Goal: Task Accomplishment & Management: Manage account settings

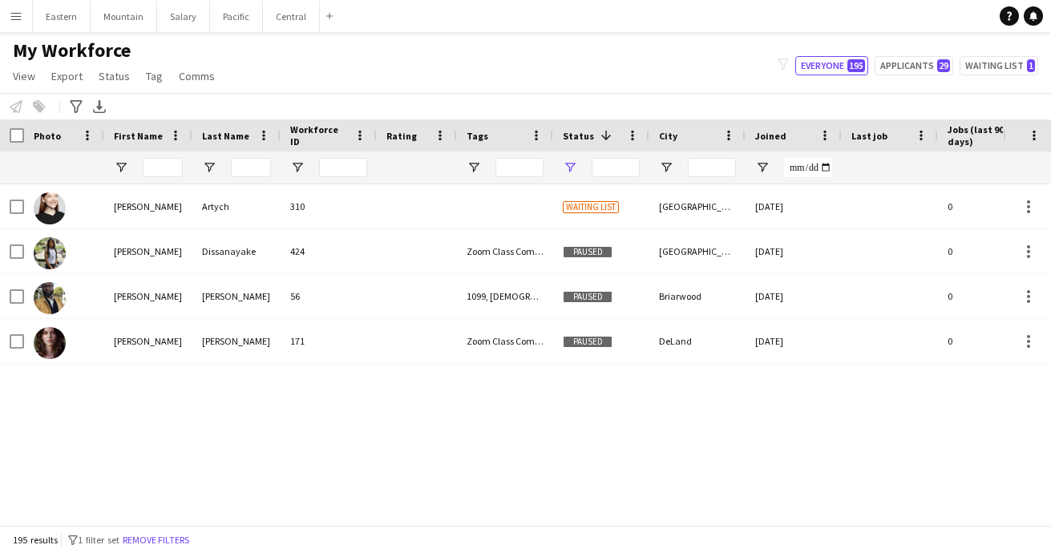
type input "**********"
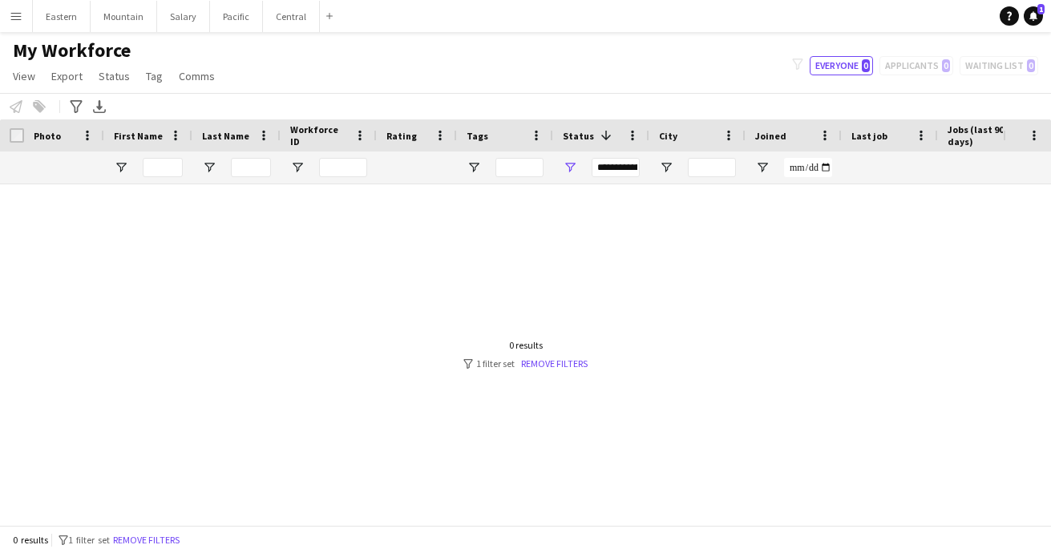
click at [20, 18] on app-icon "Menu" at bounding box center [16, 16] width 13 height 13
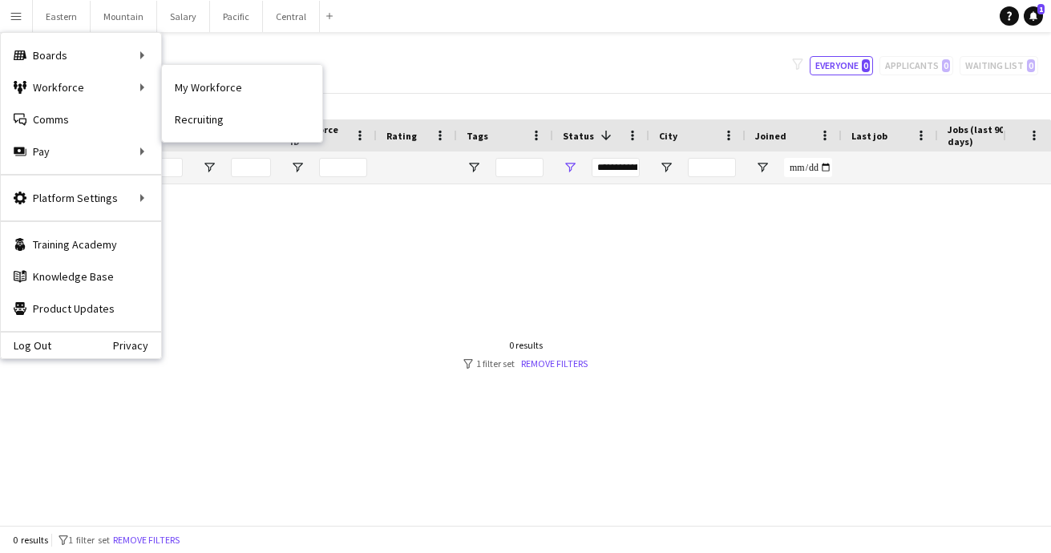
drag, startPoint x: 234, startPoint y: 91, endPoint x: 410, endPoint y: 261, distance: 243.8
click at [234, 91] on link "My Workforce" at bounding box center [242, 87] width 160 height 32
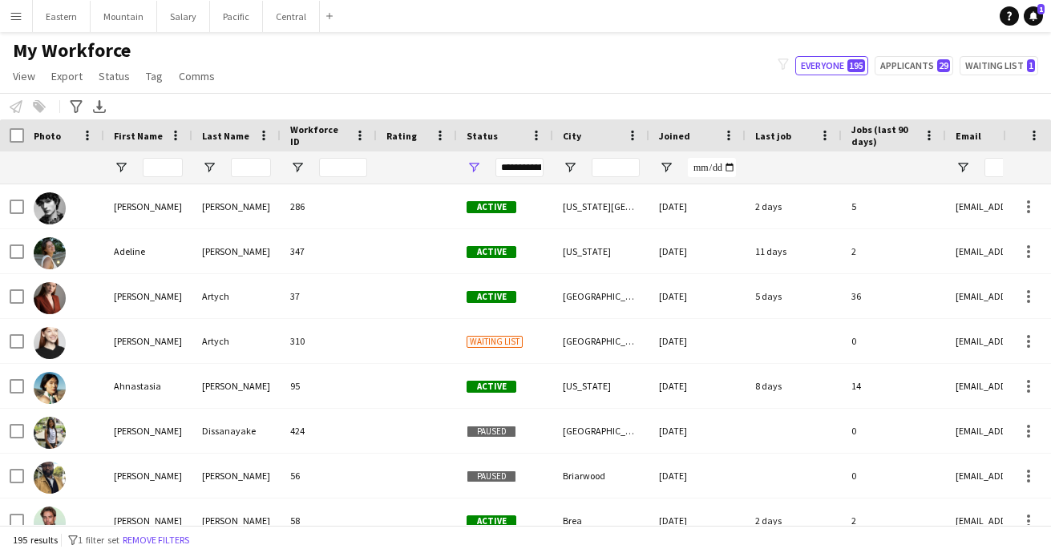
type input "**********"
click at [491, 137] on span "Status" at bounding box center [482, 136] width 31 height 12
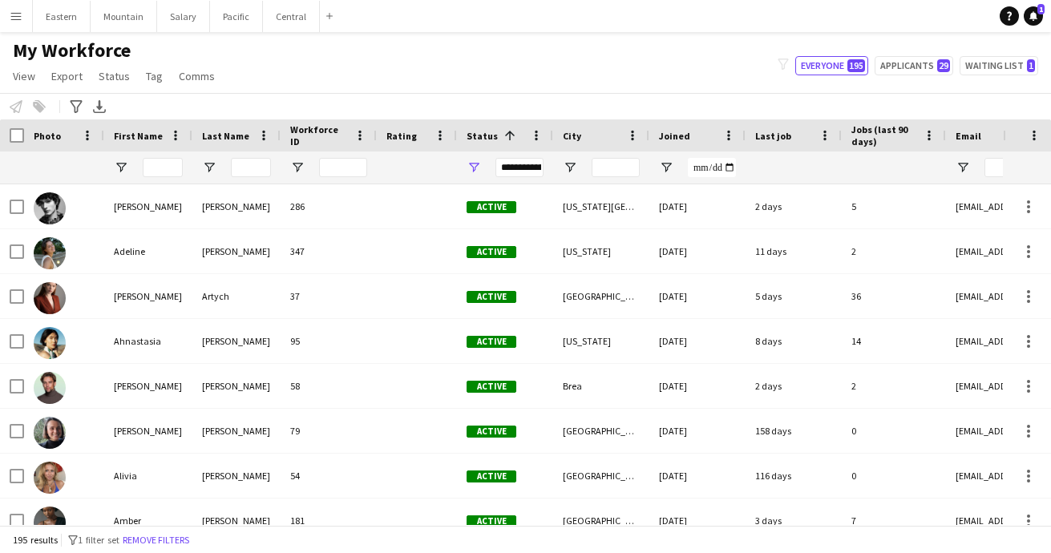
click at [479, 133] on span "Status" at bounding box center [482, 136] width 31 height 12
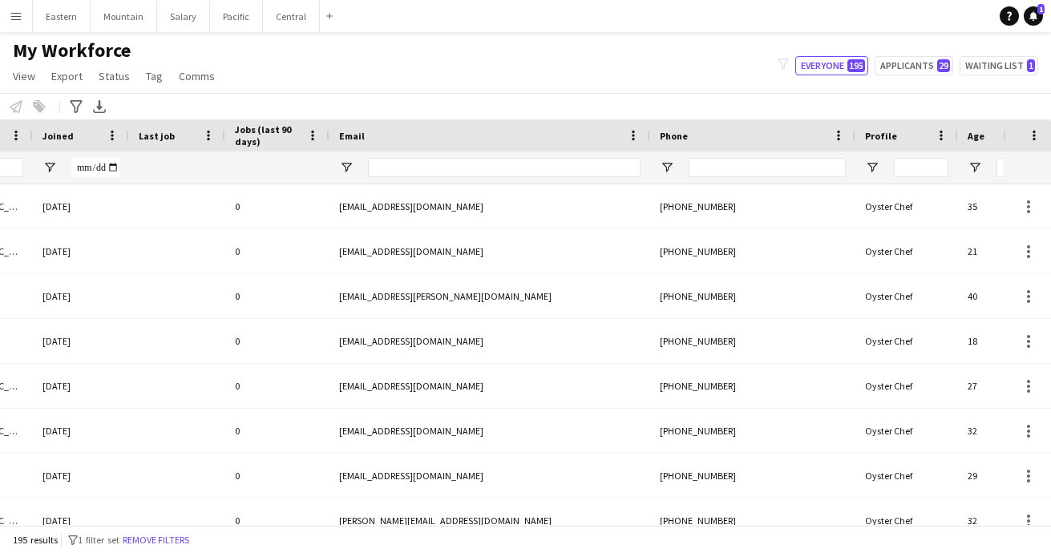
scroll to position [0, 696]
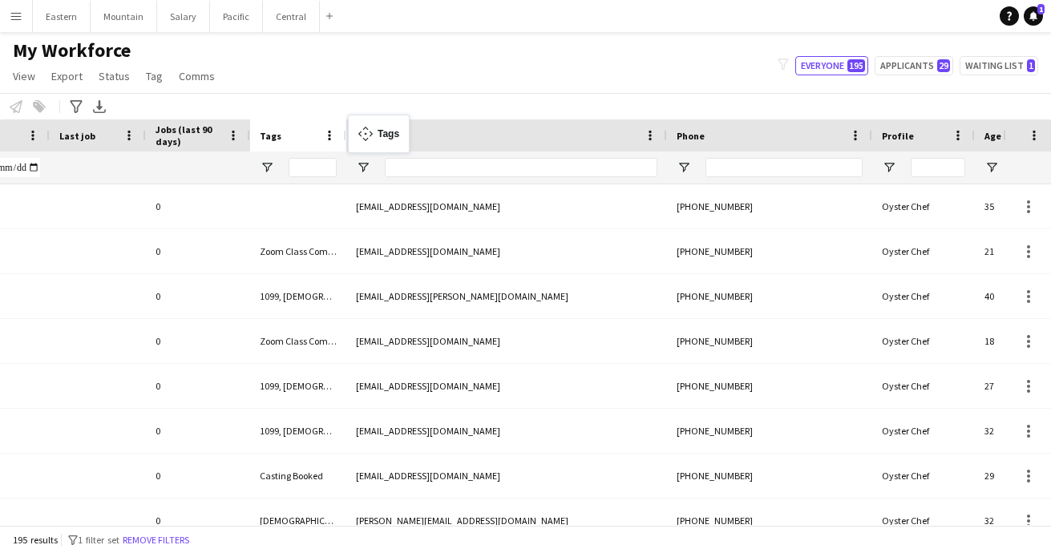
drag, startPoint x: 955, startPoint y: 135, endPoint x: 356, endPoint y: 124, distance: 598.9
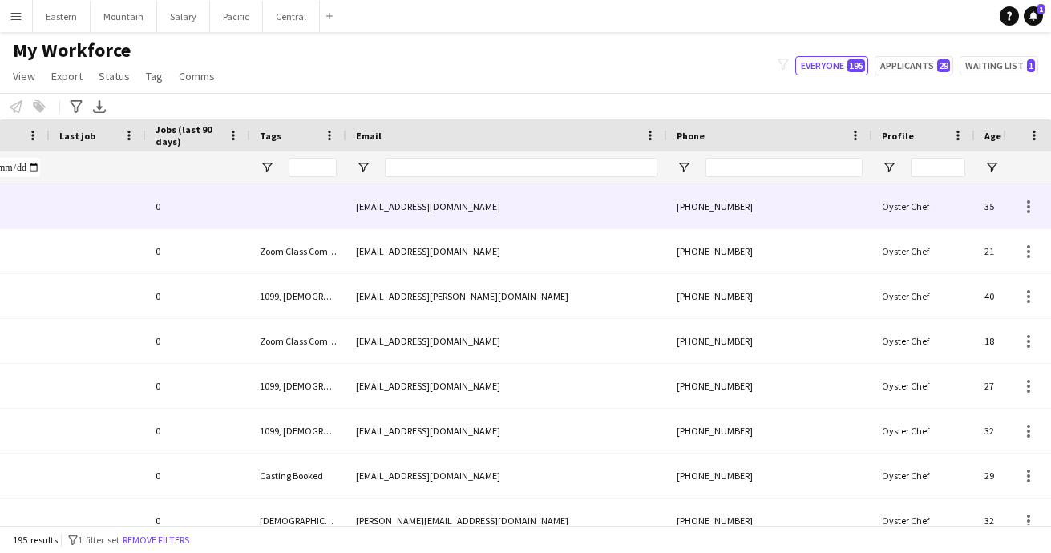
scroll to position [0, 585]
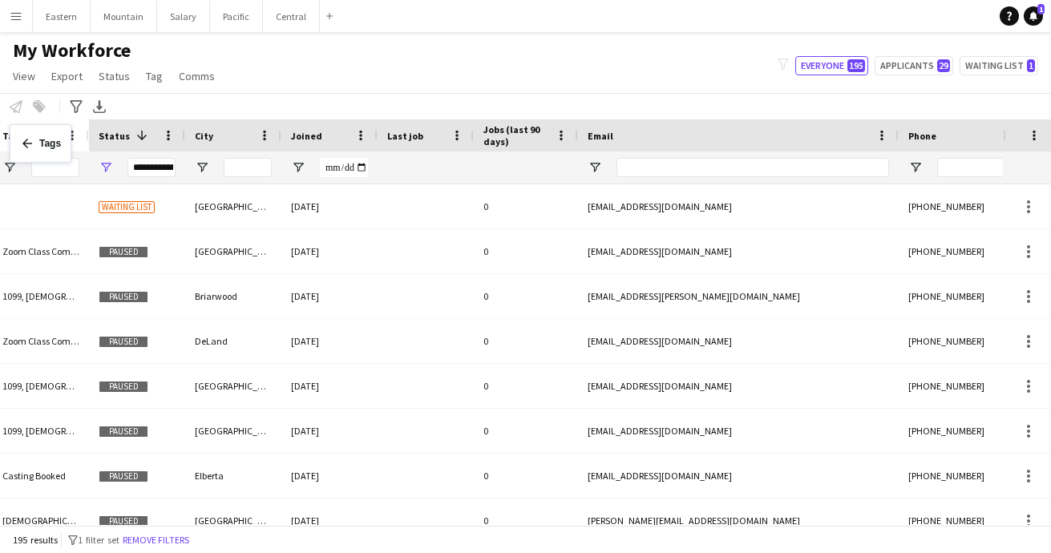
drag, startPoint x: 499, startPoint y: 139, endPoint x: 18, endPoint y: 134, distance: 481.0
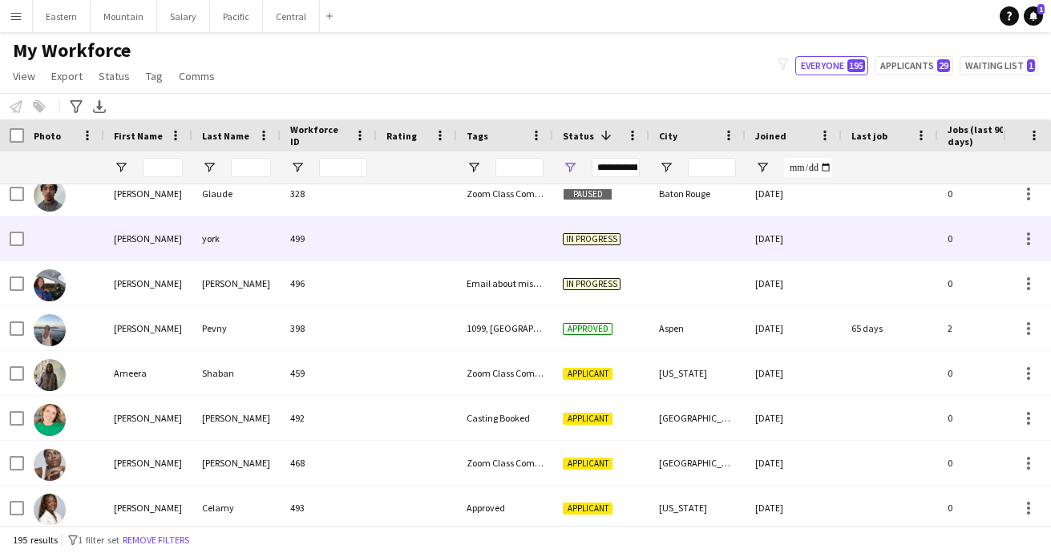
click at [291, 242] on div "499" at bounding box center [329, 238] width 96 height 44
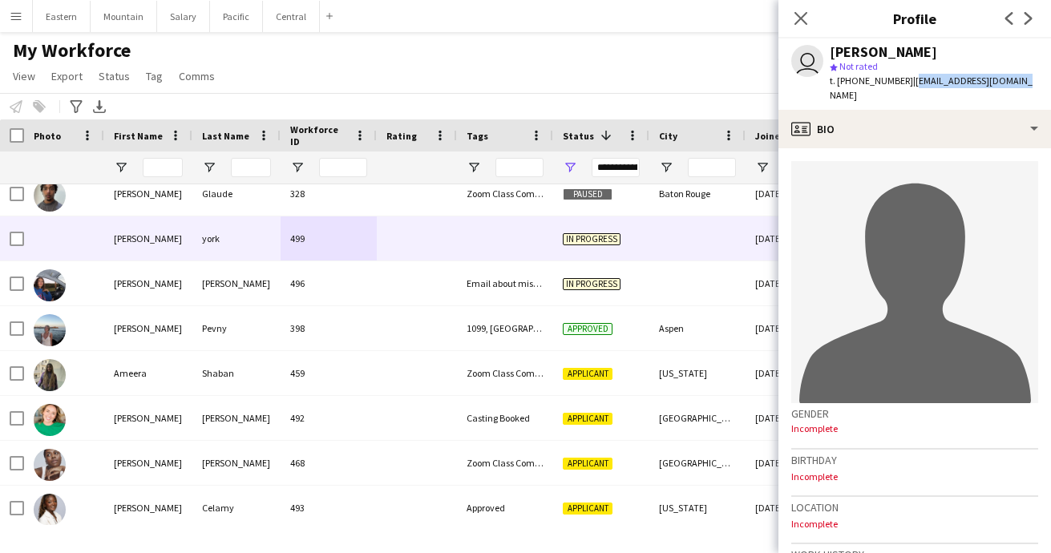
drag, startPoint x: 902, startPoint y: 83, endPoint x: 1015, endPoint y: 83, distance: 113.0
click at [1015, 83] on div "user carmen york star Not rated t. +12292912348 | carmenyork58@gmail.com" at bounding box center [914, 73] width 273 height 71
copy span "[EMAIL_ADDRESS][DOMAIN_NAME]"
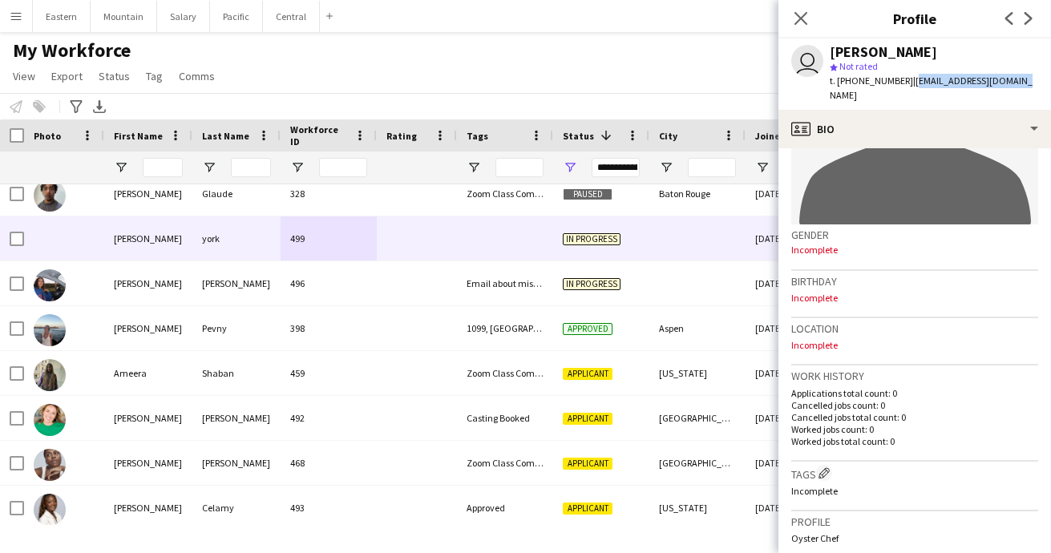
scroll to position [303, 0]
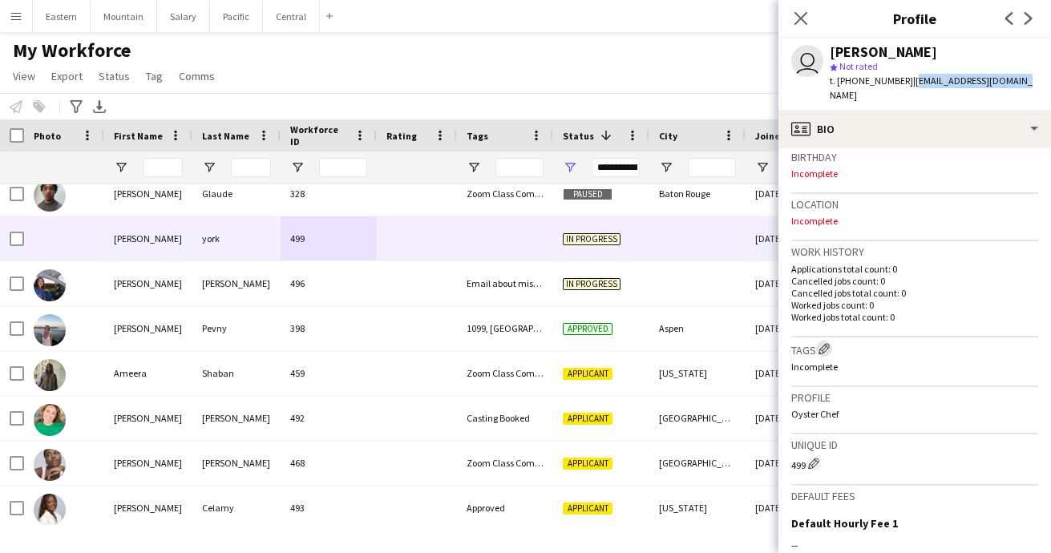
click at [826, 343] on app-icon "Edit crew company tags" at bounding box center [823, 348] width 11 height 11
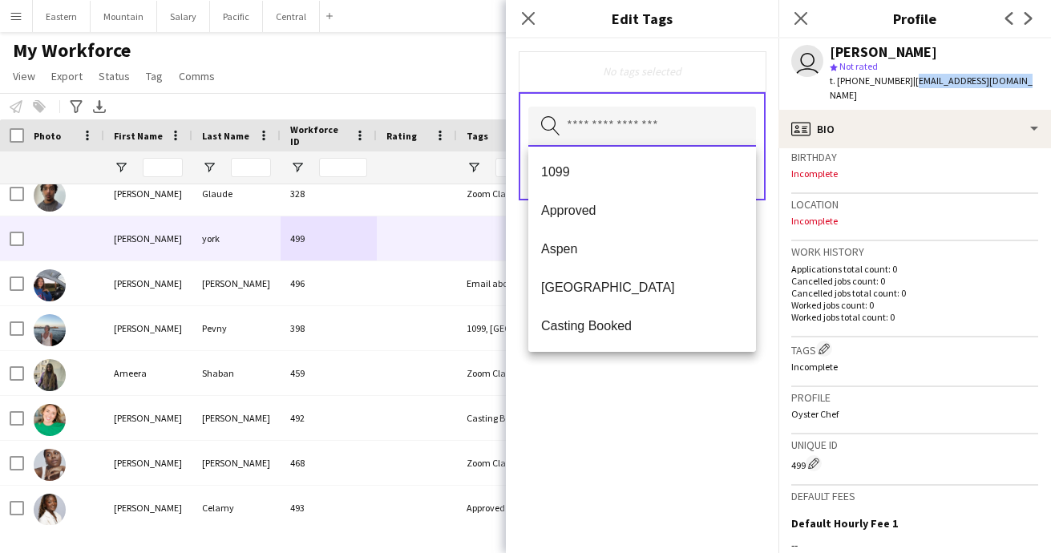
click at [651, 127] on input "text" at bounding box center [642, 127] width 228 height 40
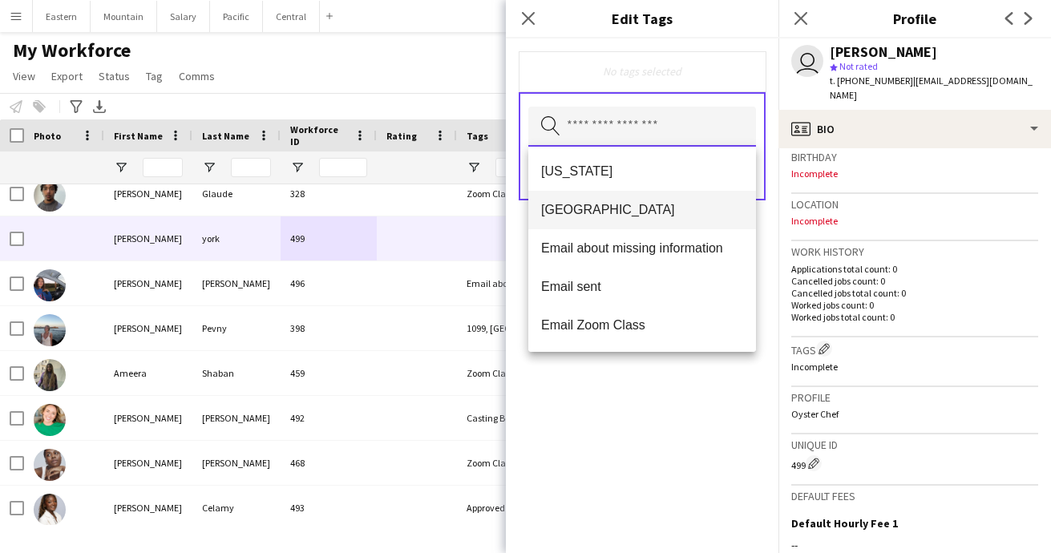
scroll to position [236, 0]
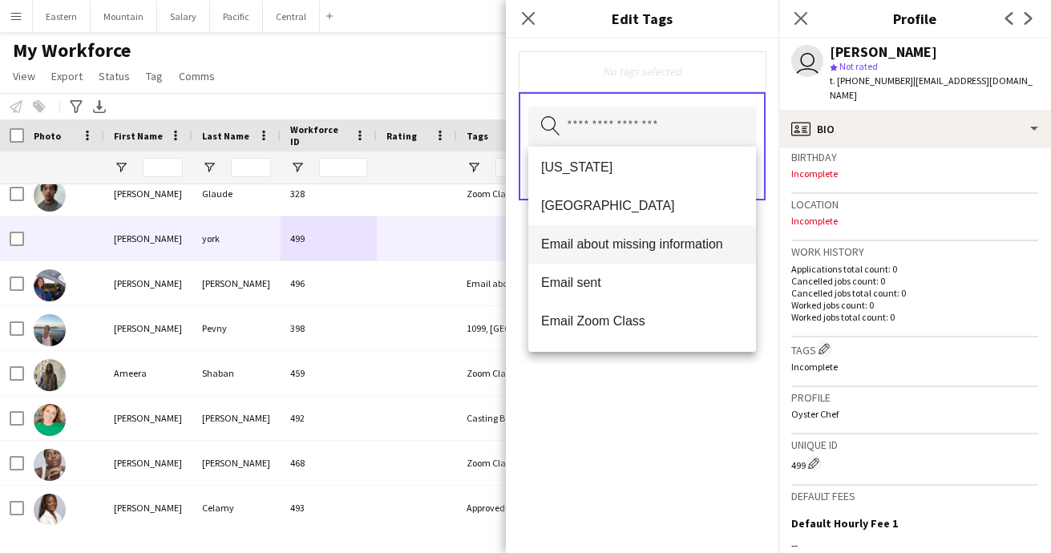
click at [631, 251] on span "Email about missing information" at bounding box center [642, 243] width 202 height 15
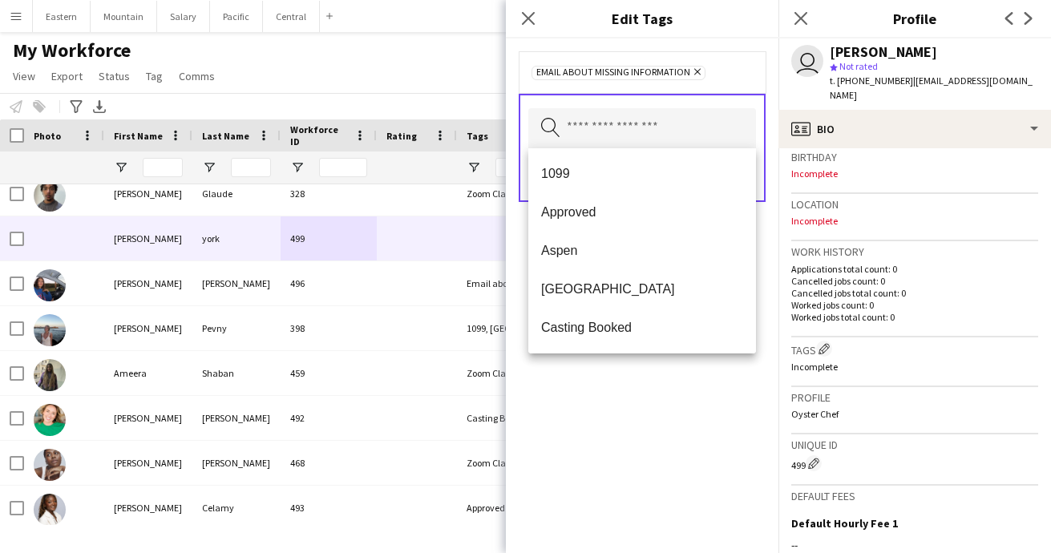
click at [653, 392] on div "Email about missing information Remove Search by tag name Save" at bounding box center [642, 295] width 273 height 515
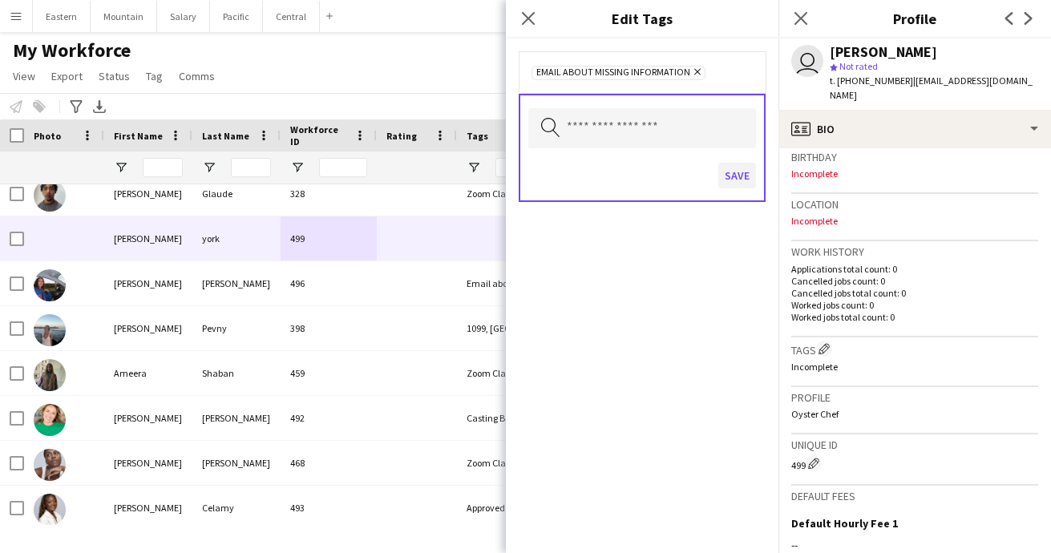
click at [736, 178] on button "Save" at bounding box center [737, 176] width 38 height 26
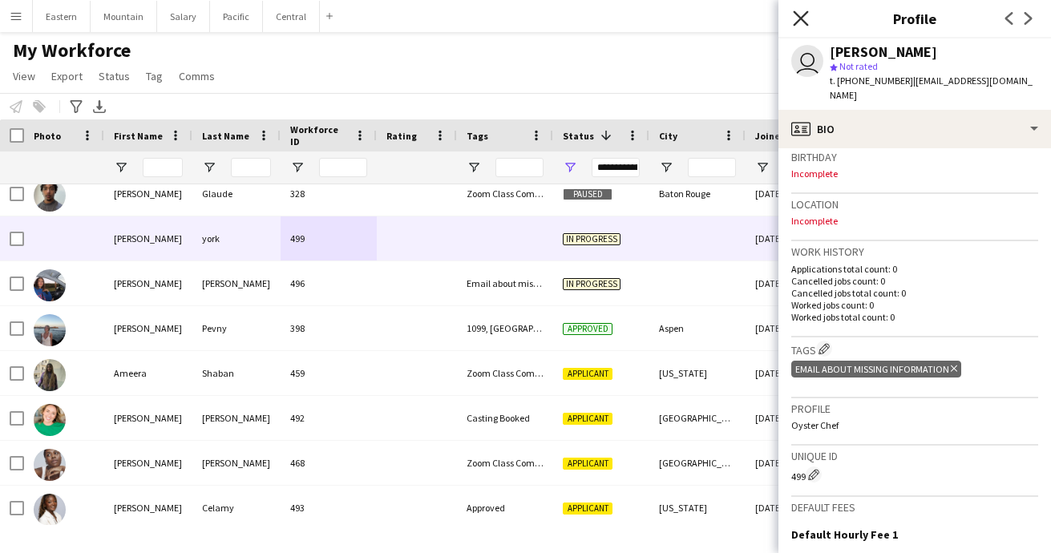
click at [798, 16] on icon at bounding box center [800, 17] width 15 height 15
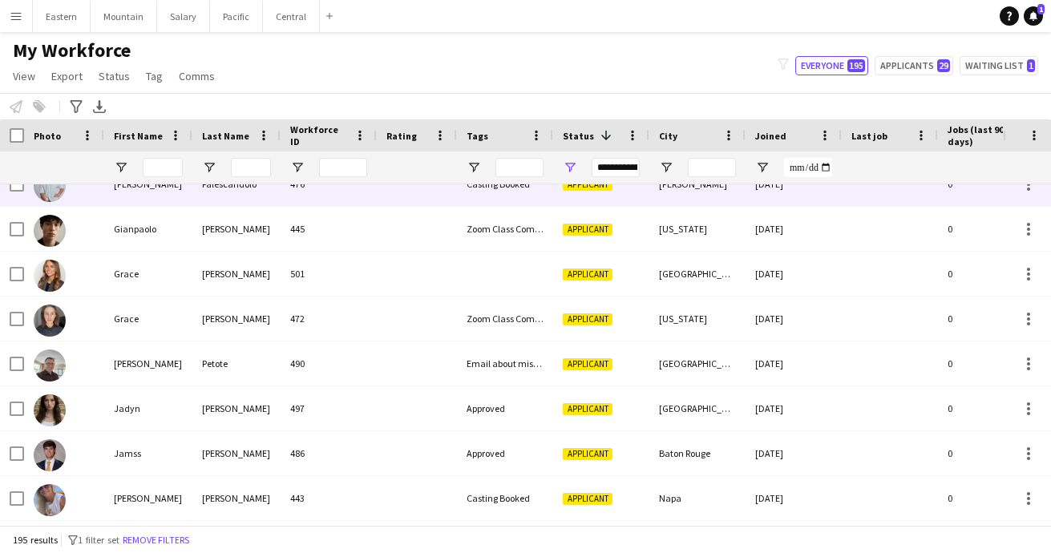
scroll to position [2088, 0]
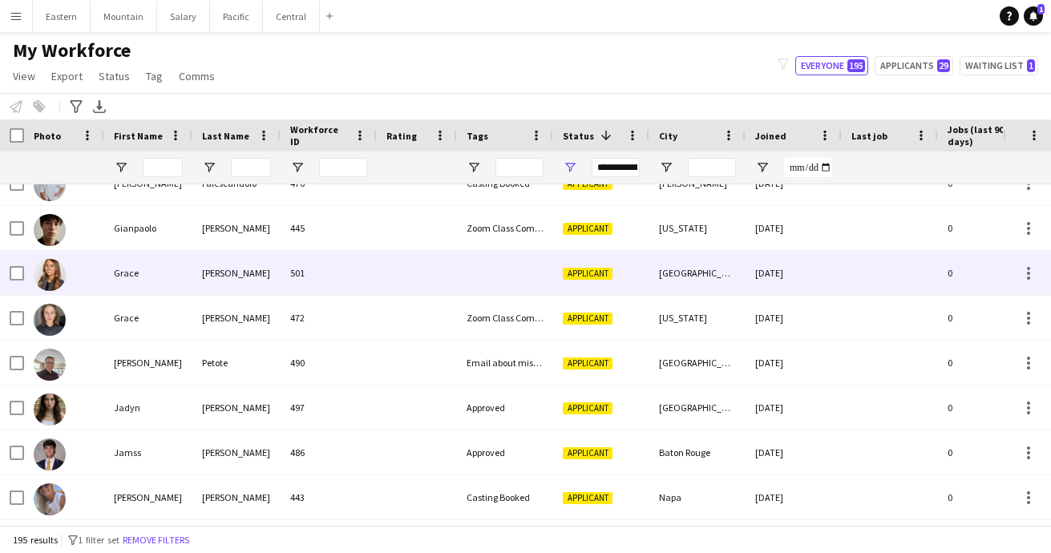
click at [520, 286] on div at bounding box center [505, 273] width 96 height 44
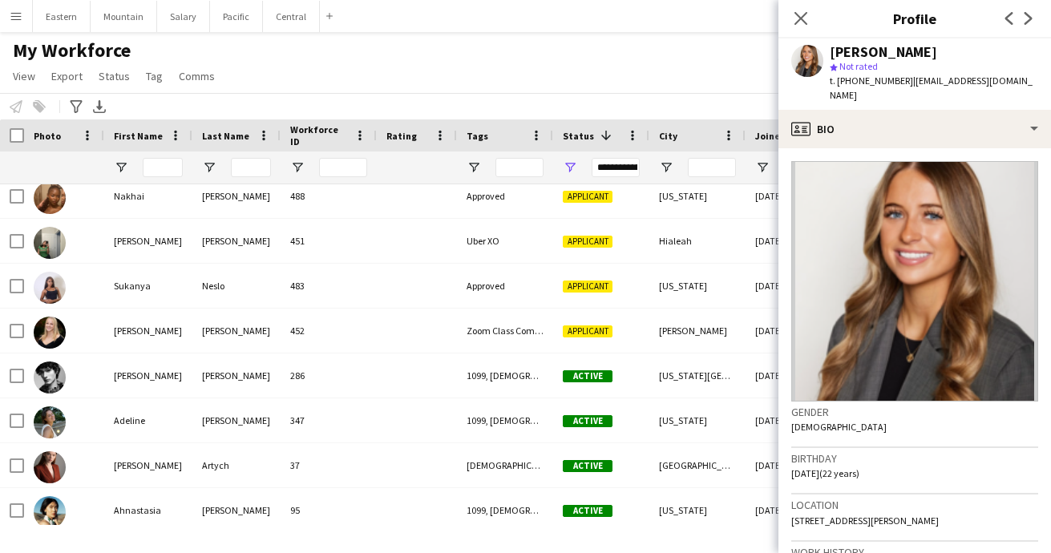
scroll to position [0, 0]
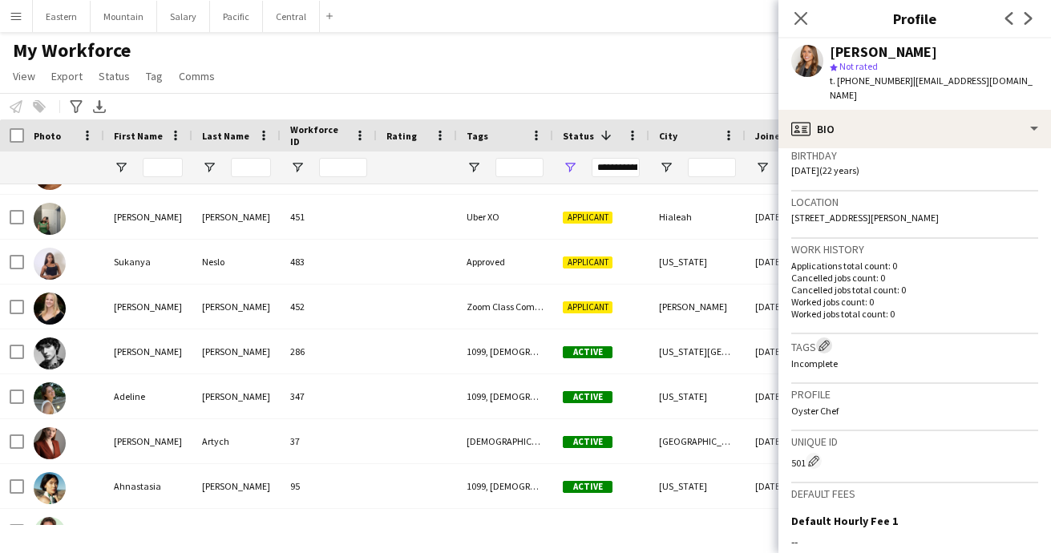
click at [826, 340] on app-icon "Edit crew company tags" at bounding box center [823, 345] width 11 height 11
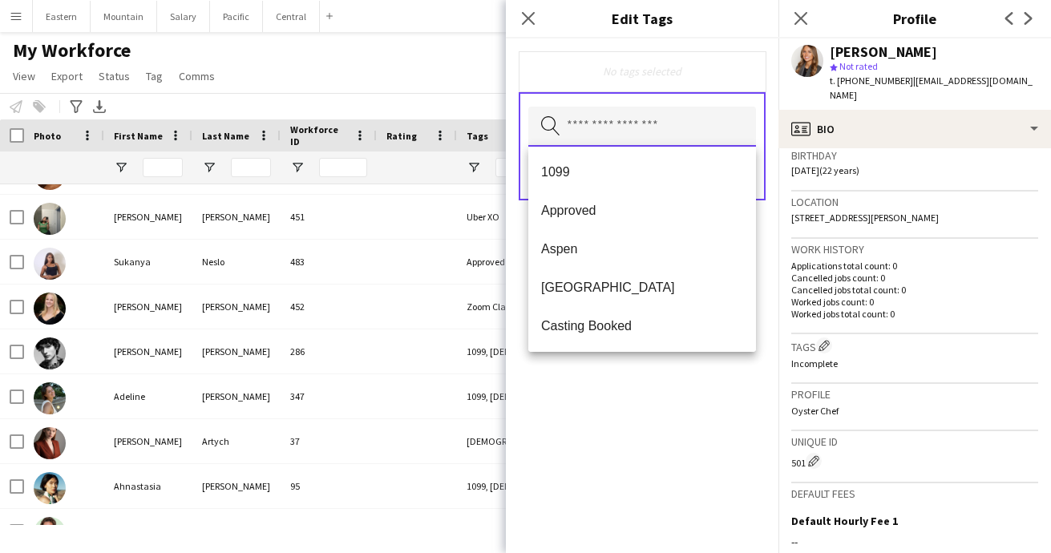
click at [644, 129] on input "text" at bounding box center [642, 127] width 228 height 40
click at [621, 322] on span "Casting Booked" at bounding box center [642, 325] width 202 height 15
click at [717, 430] on div "Casting Booked Remove Search by tag name Save" at bounding box center [642, 295] width 273 height 515
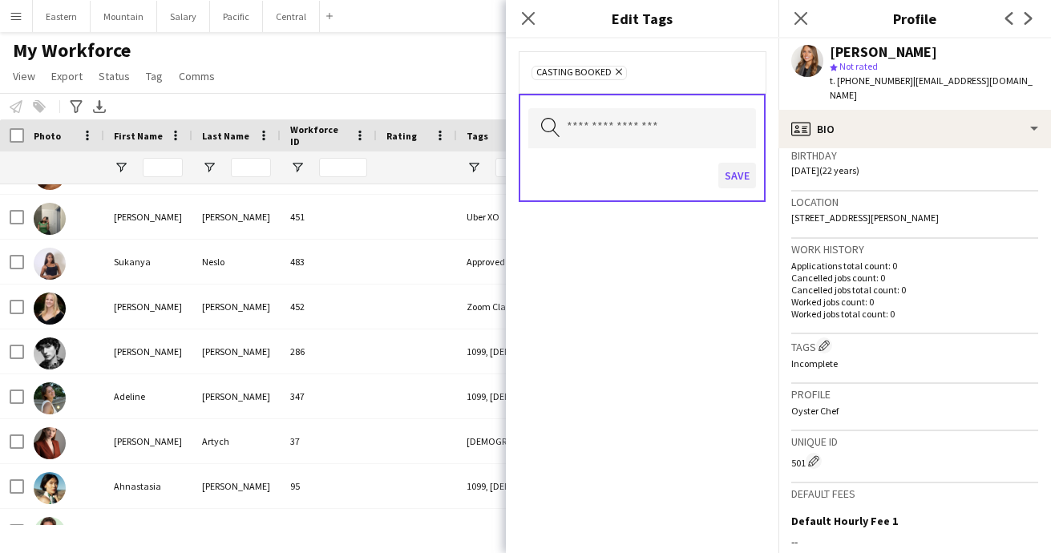
click at [739, 176] on button "Save" at bounding box center [737, 176] width 38 height 26
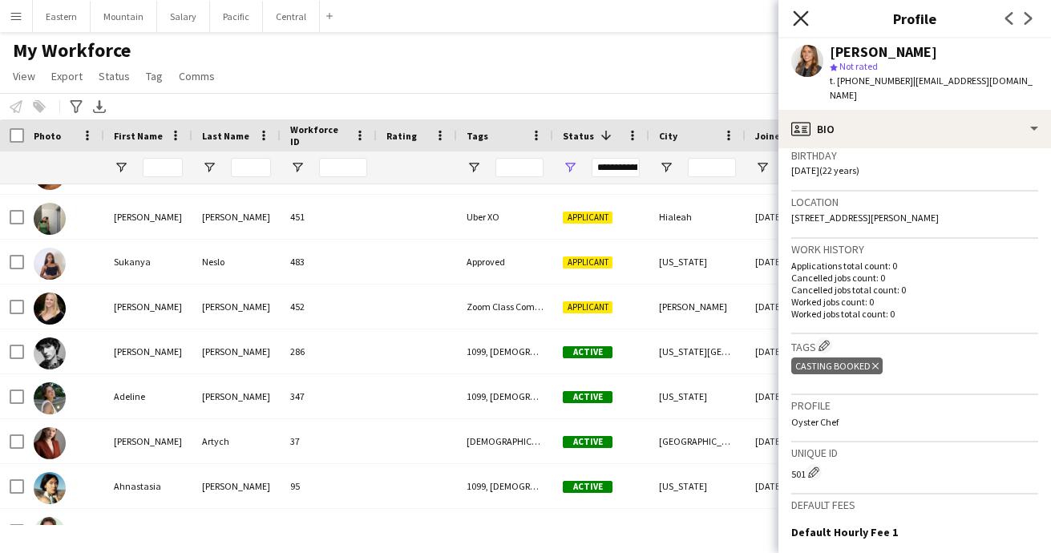
click at [806, 14] on icon "Close pop-in" at bounding box center [800, 17] width 15 height 15
